Goal: Navigation & Orientation: Understand site structure

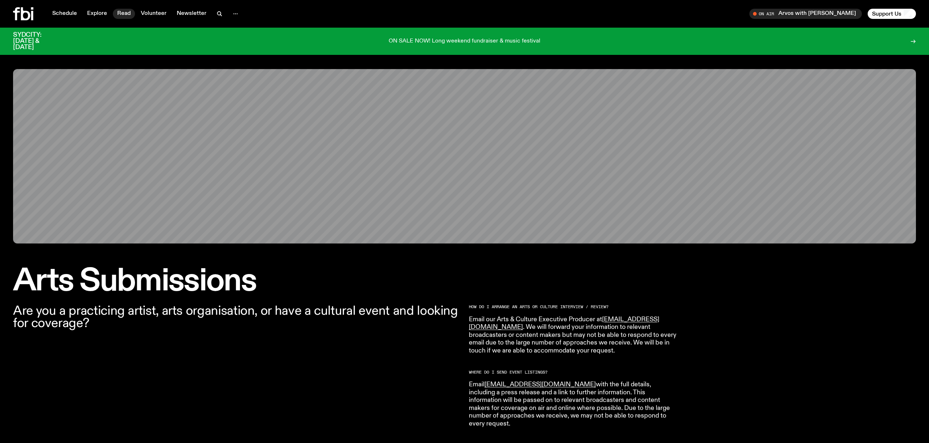
click at [125, 12] on link "Read" at bounding box center [124, 14] width 22 height 10
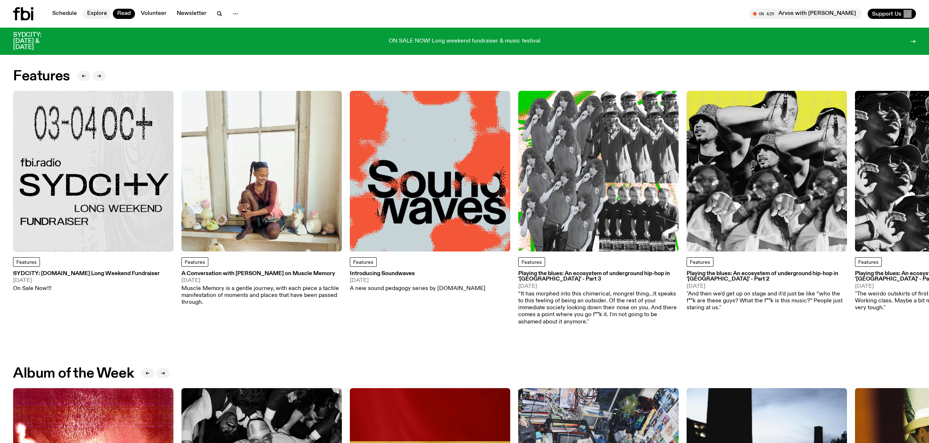
click at [97, 13] on link "Explore" at bounding box center [97, 14] width 29 height 10
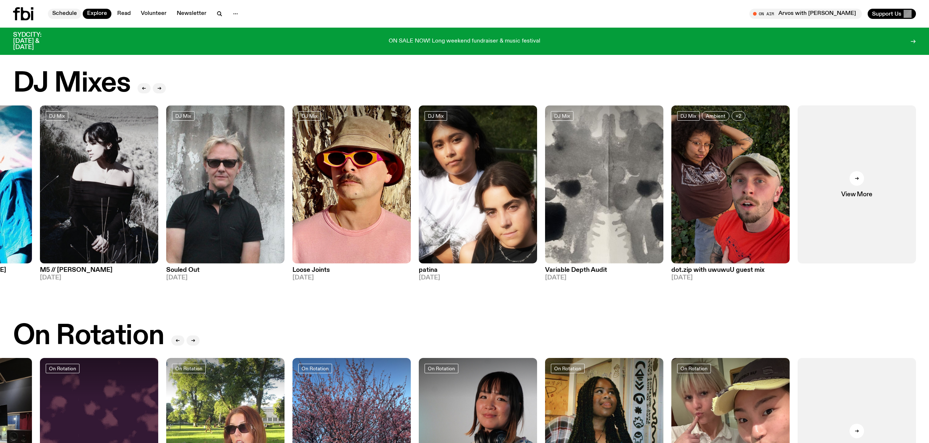
click at [64, 12] on link "Schedule" at bounding box center [64, 14] width 33 height 10
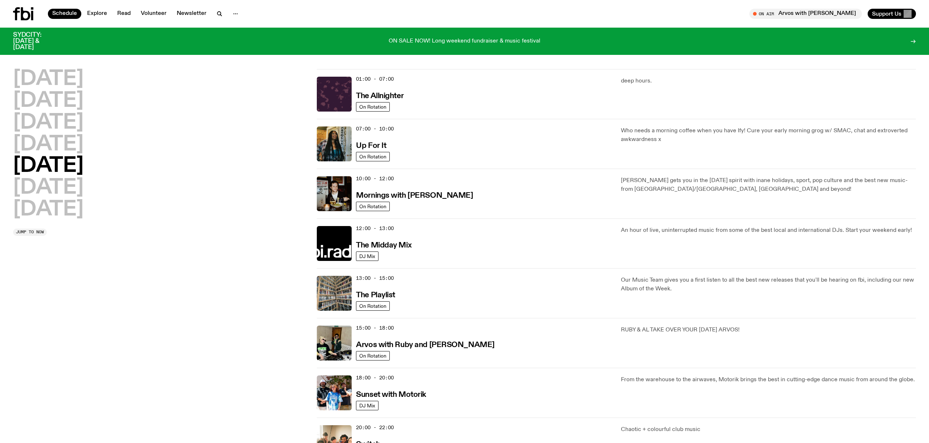
click at [25, 15] on icon at bounding box center [23, 13] width 20 height 13
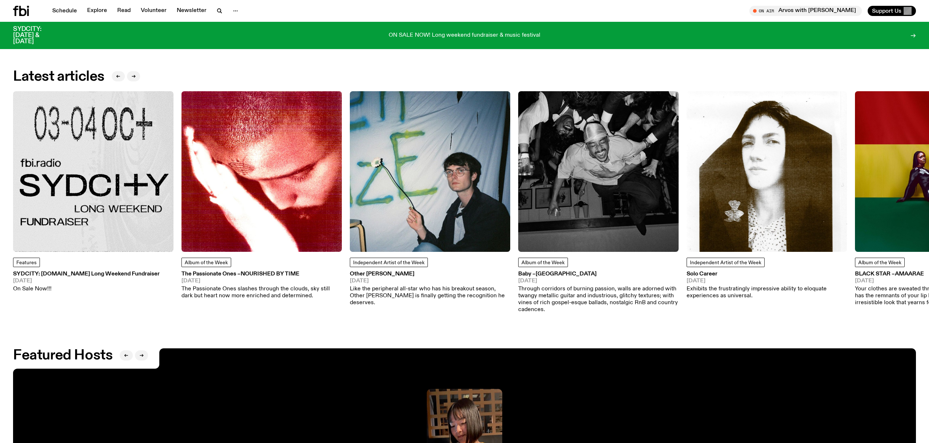
scroll to position [1373, 0]
